Goal: Task Accomplishment & Management: Manage account settings

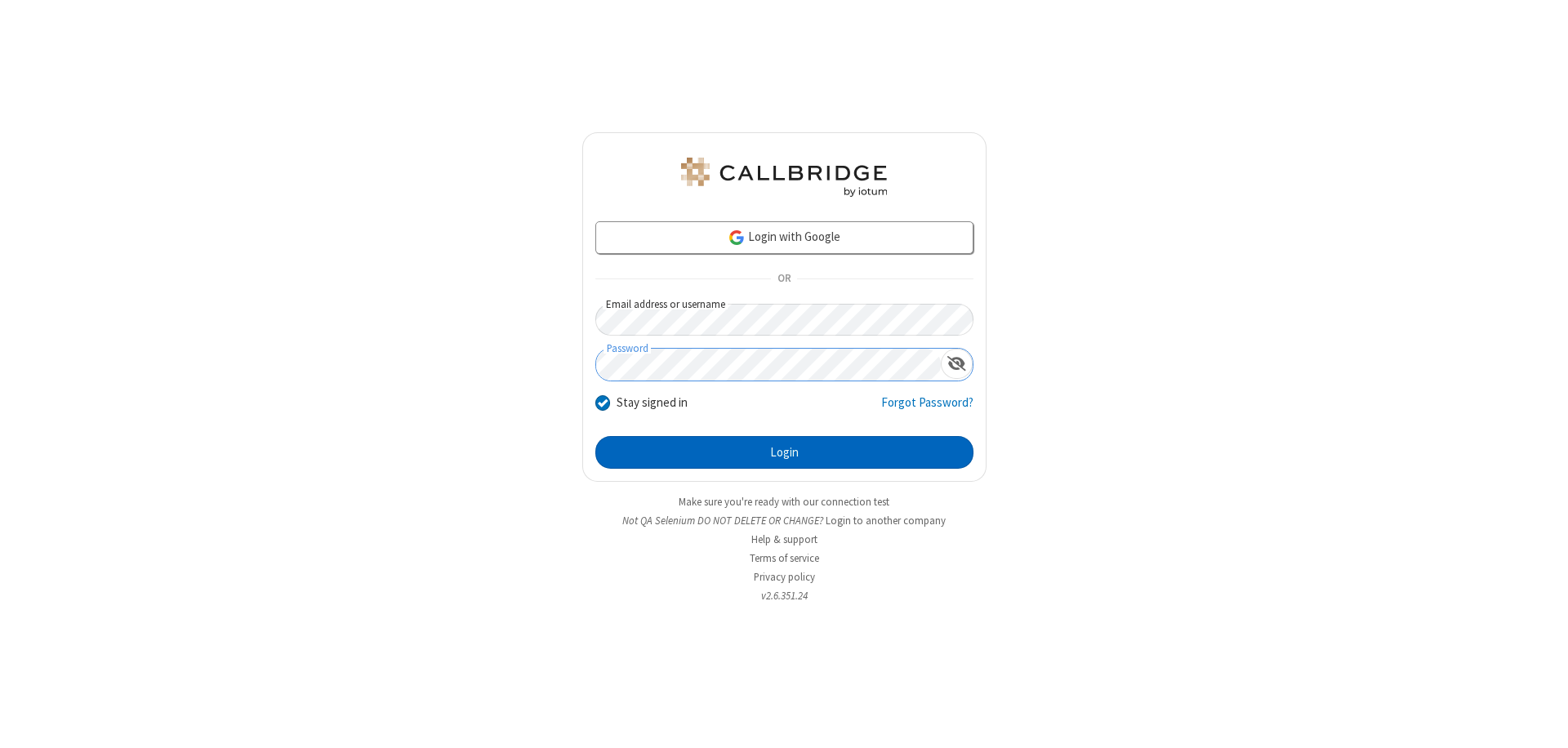
click at [784, 452] on button "Login" at bounding box center [784, 452] width 378 height 33
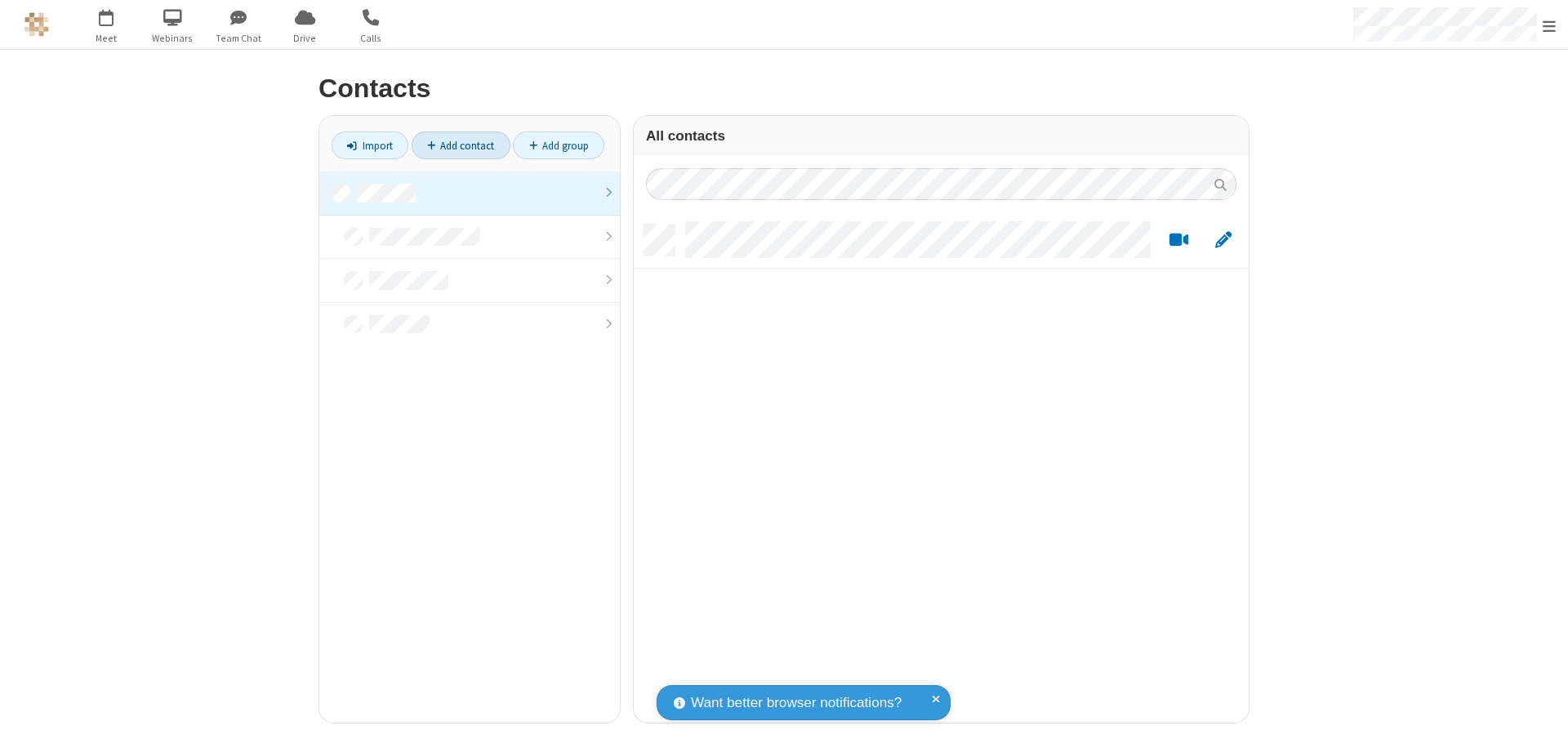
click at [469, 193] on link at bounding box center [469, 194] width 300 height 44
click at [461, 145] on link "Add contact" at bounding box center [461, 145] width 99 height 28
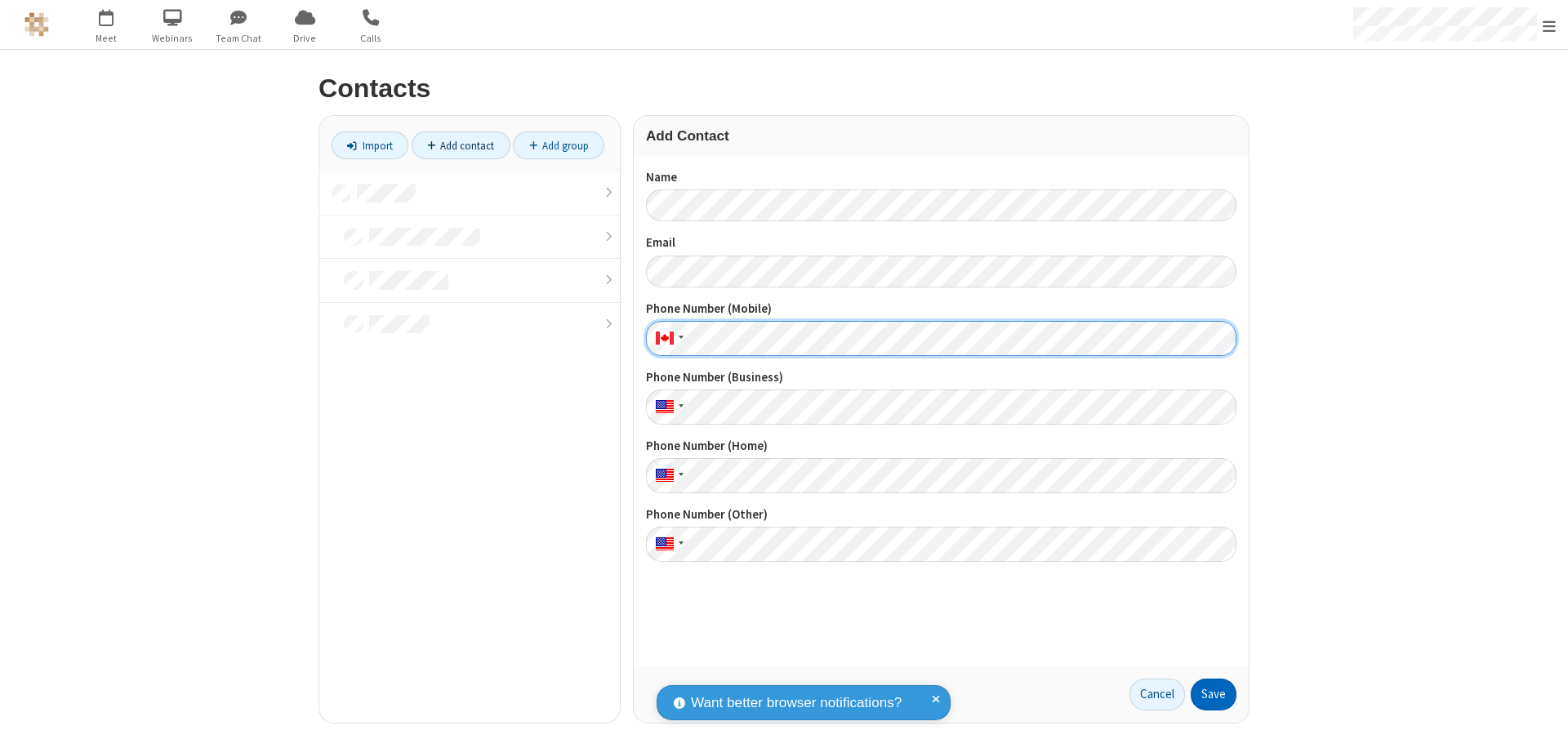
click at [1214, 694] on button "Save" at bounding box center [1214, 694] width 46 height 33
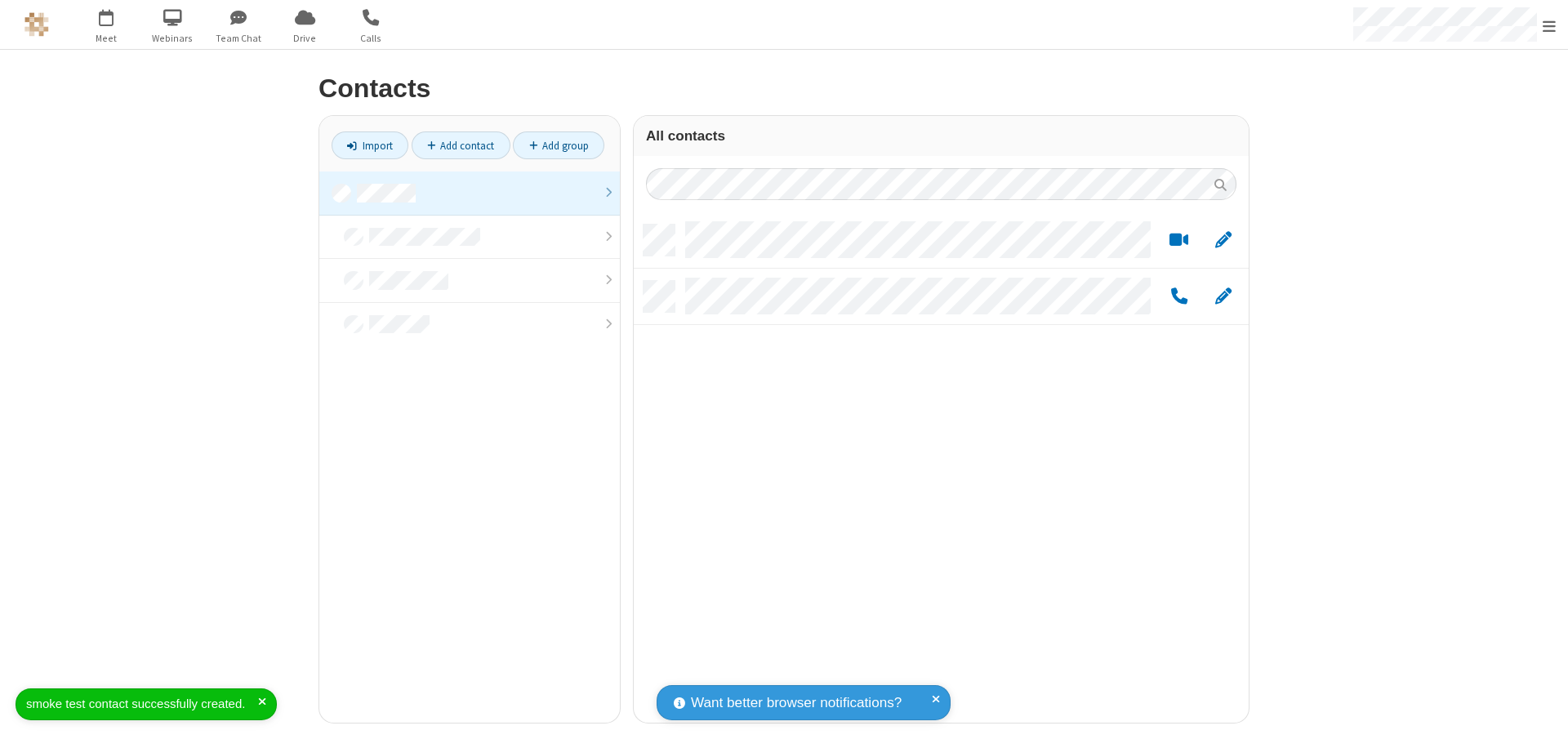
scroll to position [498, 603]
click at [461, 145] on link "Add contact" at bounding box center [461, 145] width 99 height 28
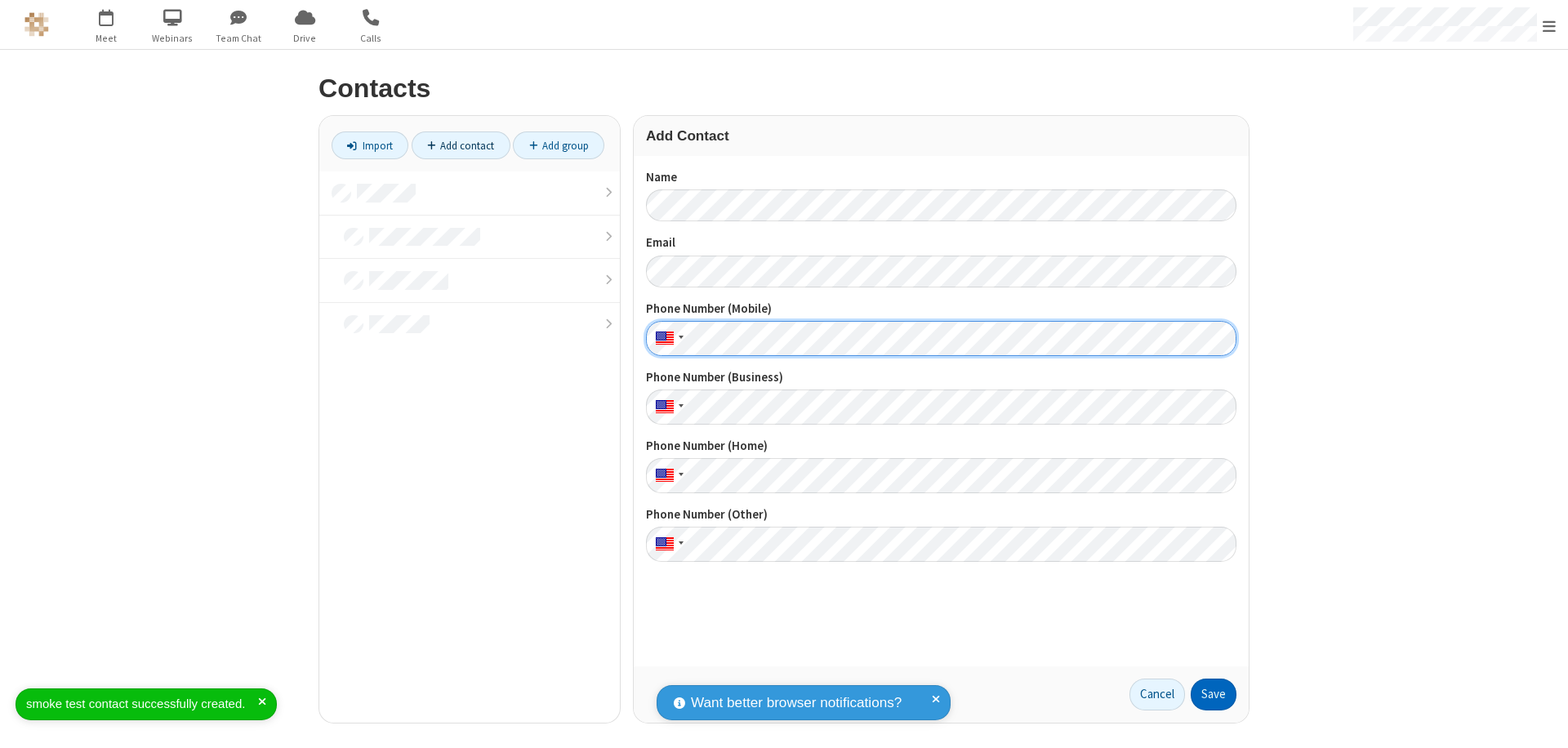
click at [1214, 694] on button "Save" at bounding box center [1214, 694] width 46 height 33
